Goal: Information Seeking & Learning: Learn about a topic

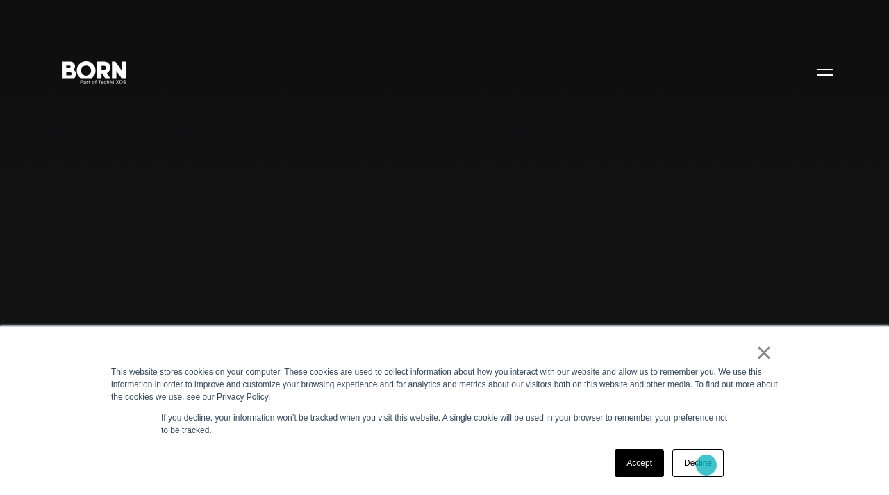
click at [706, 465] on link "Decline" at bounding box center [697, 463] width 51 height 28
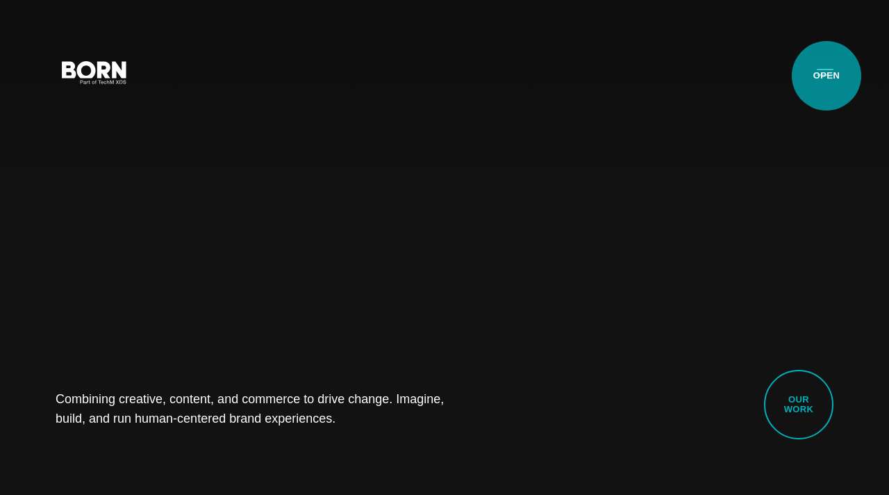
click at [827, 76] on button "Primary Menu" at bounding box center [825, 71] width 33 height 29
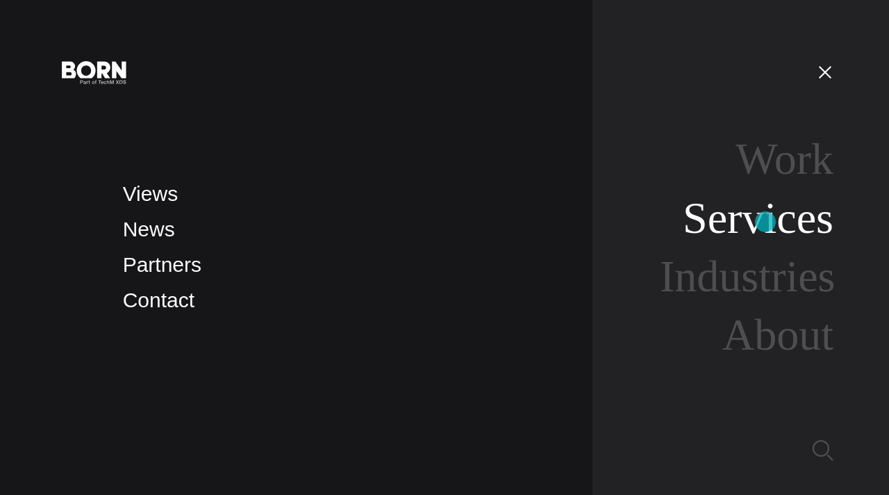
click at [765, 222] on link "Services" at bounding box center [758, 217] width 151 height 49
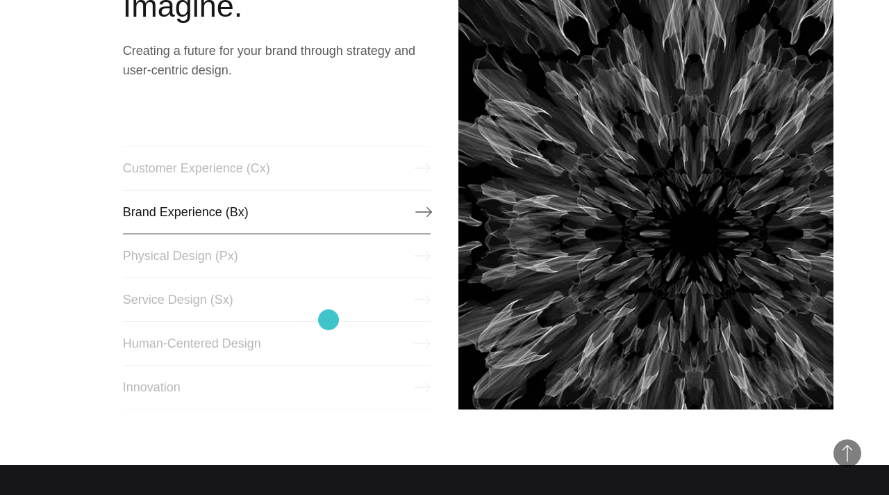
scroll to position [612, 0]
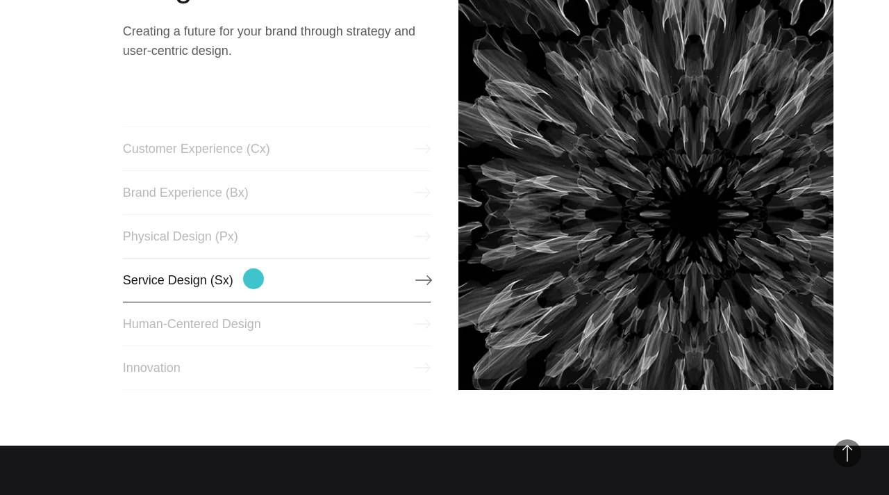
click at [254, 279] on link "Service Design (Sx)" at bounding box center [277, 280] width 308 height 44
